Goal: Find specific page/section: Find specific page/section

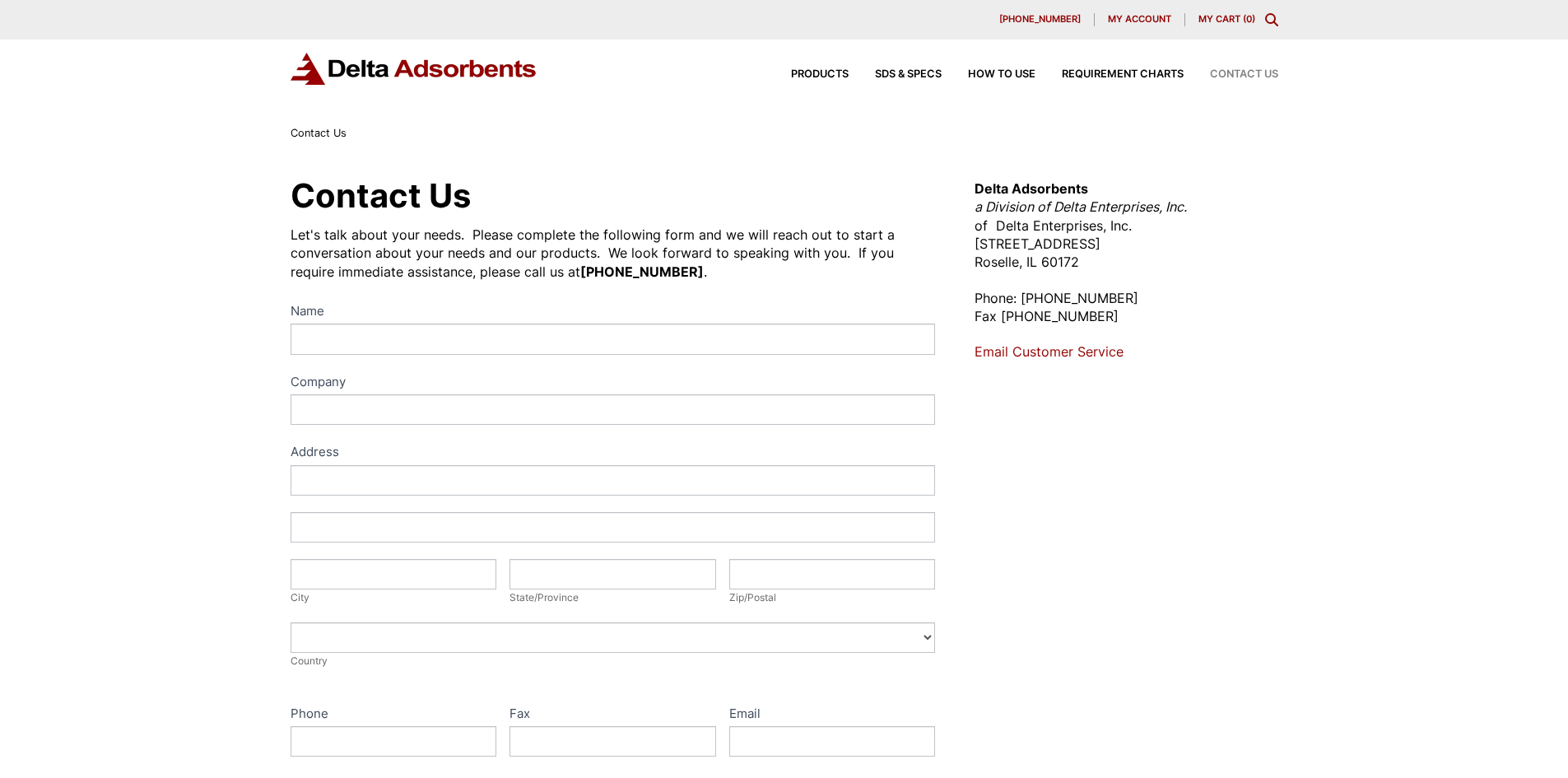
click at [1177, 236] on p "Delta Adsorbents a Division of Delta Enterprises, Inc. of Delta Enterprises, In…" at bounding box center [1126, 226] width 303 height 93
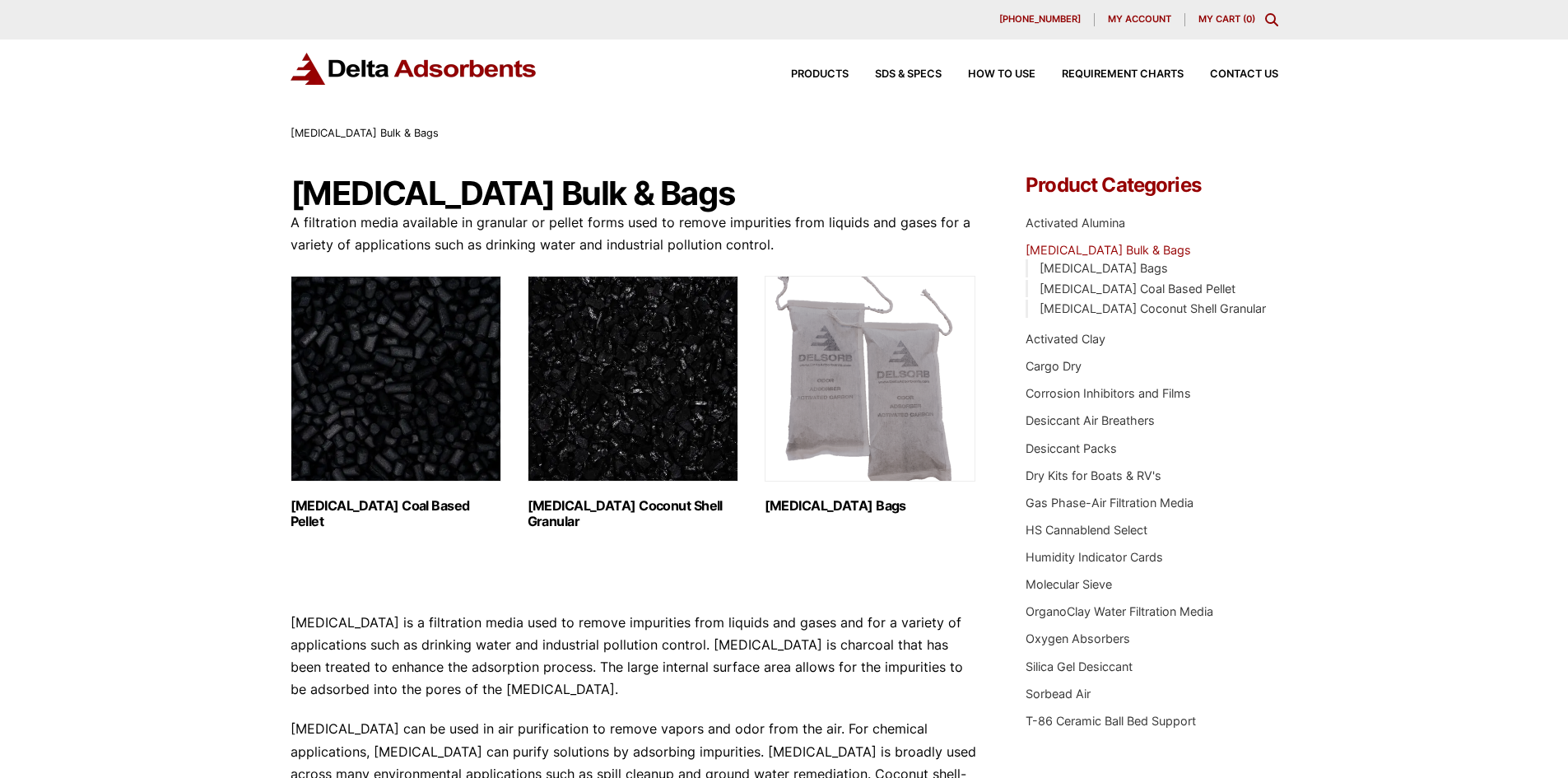
click at [863, 367] on img "Visit product category Activated Carbon Bags" at bounding box center [870, 378] width 211 height 206
